Goal: Task Accomplishment & Management: Use online tool/utility

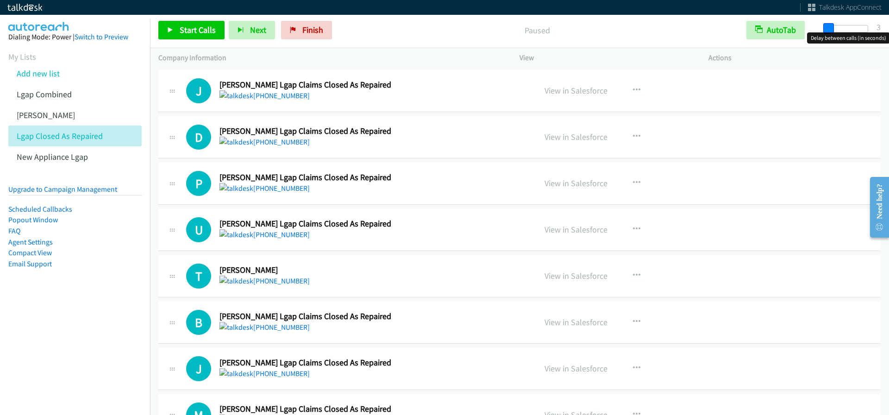
click at [827, 28] on span at bounding box center [829, 28] width 11 height 11
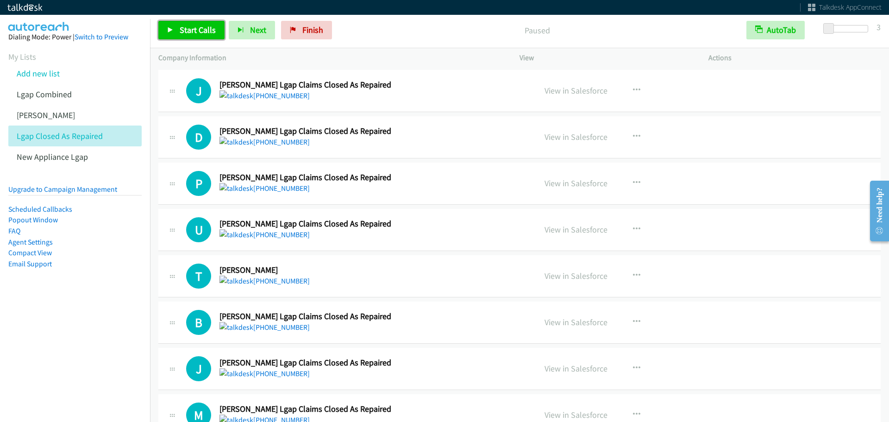
click at [180, 27] on span "Start Calls" at bounding box center [198, 30] width 36 height 11
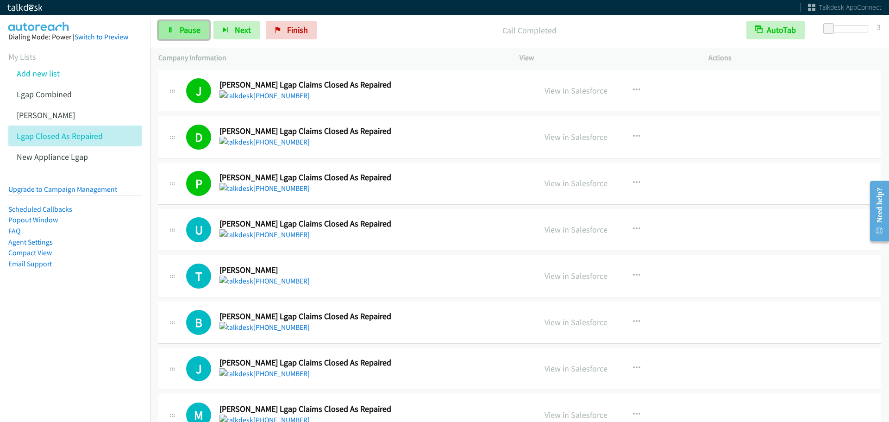
click at [194, 31] on span "Pause" at bounding box center [190, 30] width 21 height 11
click at [194, 31] on span "Start Calls" at bounding box center [198, 30] width 36 height 11
